Goal: Task Accomplishment & Management: Use online tool/utility

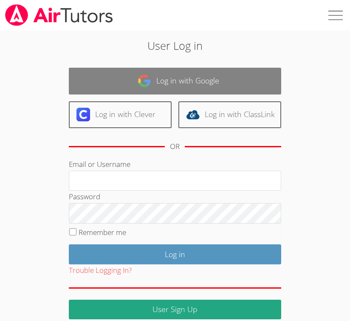
click at [219, 82] on link "Log in with Google" at bounding box center [175, 81] width 213 height 27
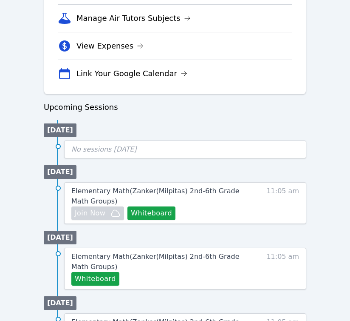
scroll to position [325, 0]
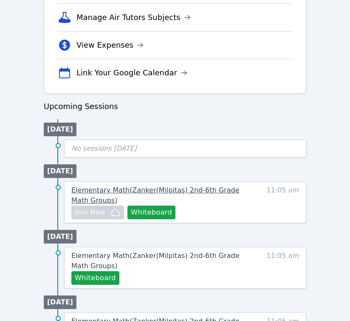
click at [153, 188] on span "Elementary Math ( Zanker(Milpitas) 2nd-6th Grade Math Groups )" at bounding box center [155, 195] width 168 height 18
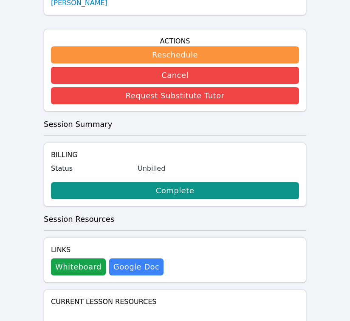
scroll to position [240, 0]
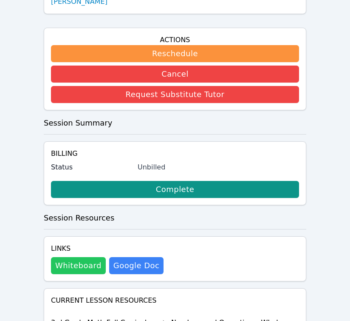
click at [87, 257] on button "Whiteboard" at bounding box center [78, 265] width 55 height 17
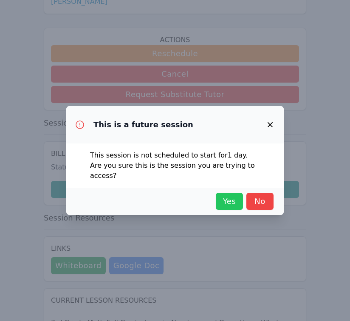
click at [223, 197] on span "Yes" at bounding box center [229, 201] width 19 height 12
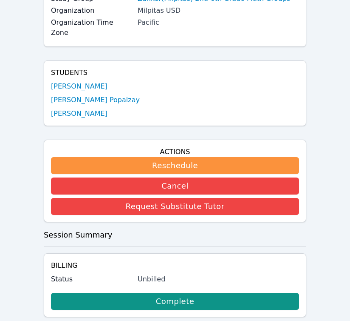
scroll to position [0, 0]
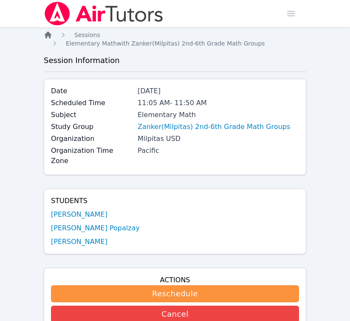
click at [48, 37] on icon "Breadcrumb" at bounding box center [48, 35] width 9 height 9
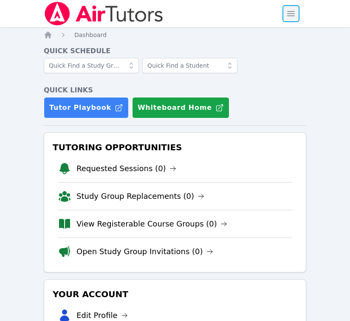
click at [288, 13] on span "button" at bounding box center [291, 13] width 19 height 19
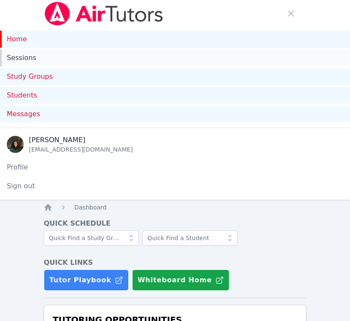
click at [71, 64] on link "Sessions" at bounding box center [175, 57] width 350 height 17
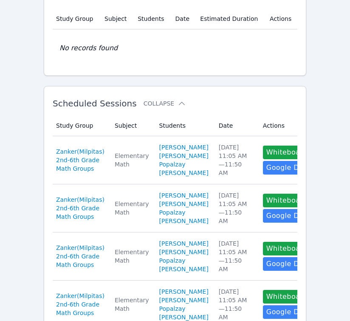
scroll to position [251, 0]
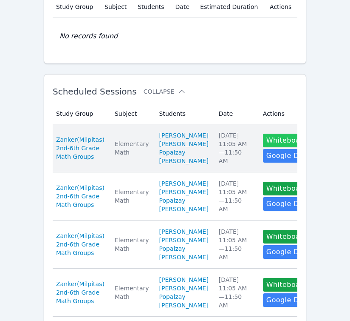
click at [263, 147] on button "Whiteboard" at bounding box center [287, 140] width 48 height 14
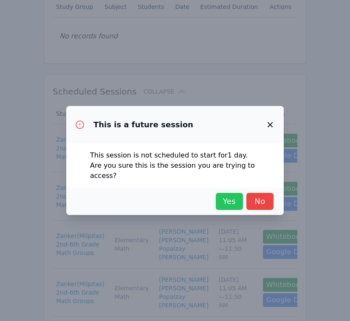
click at [236, 195] on span "Yes" at bounding box center [229, 201] width 19 height 12
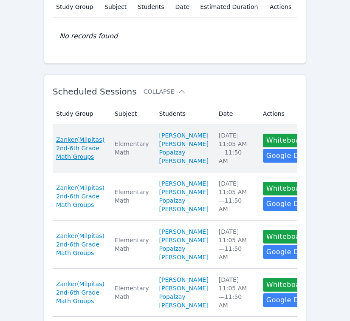
click at [93, 156] on span "Zanker(Milpitas) 2nd-6th Grade Math Groups" at bounding box center [80, 148] width 48 height 26
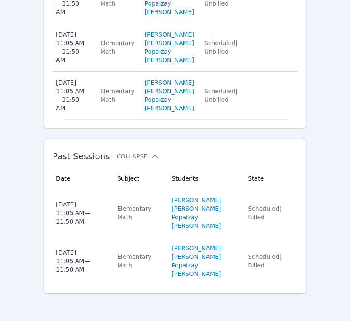
scroll to position [1211, 0]
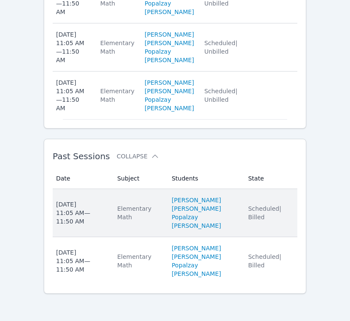
click at [100, 209] on div "Fri Oct 3, 2025 11:05 AM — 11:50 AM" at bounding box center [81, 213] width 51 height 26
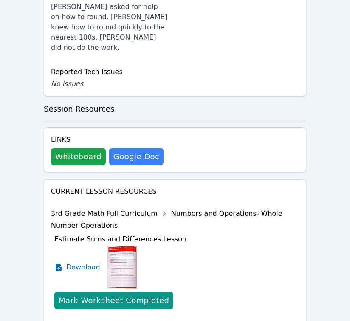
scroll to position [832, 0]
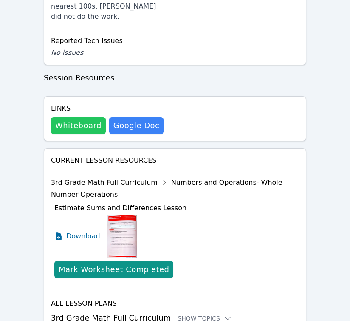
click at [91, 117] on button "Whiteboard" at bounding box center [78, 125] width 55 height 17
